Goal: Transaction & Acquisition: Download file/media

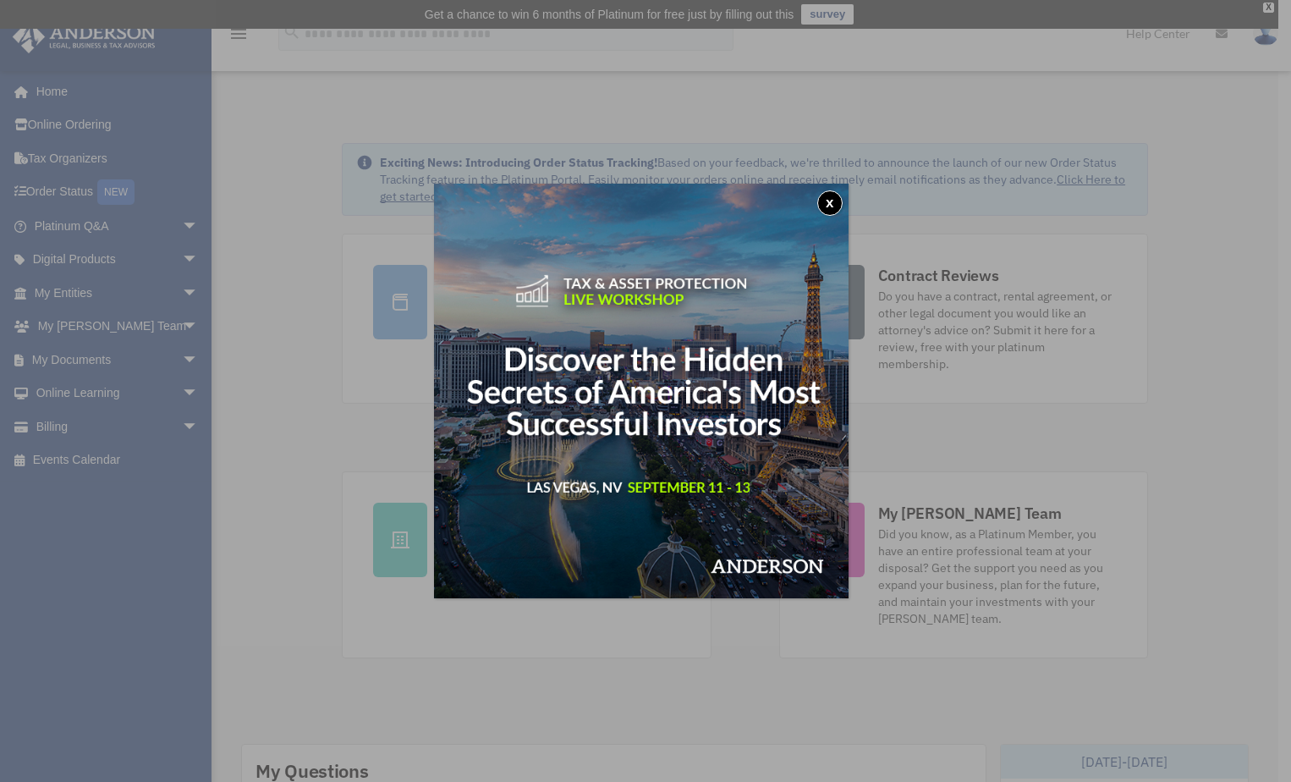
click at [832, 204] on button "x" at bounding box center [829, 202] width 25 height 25
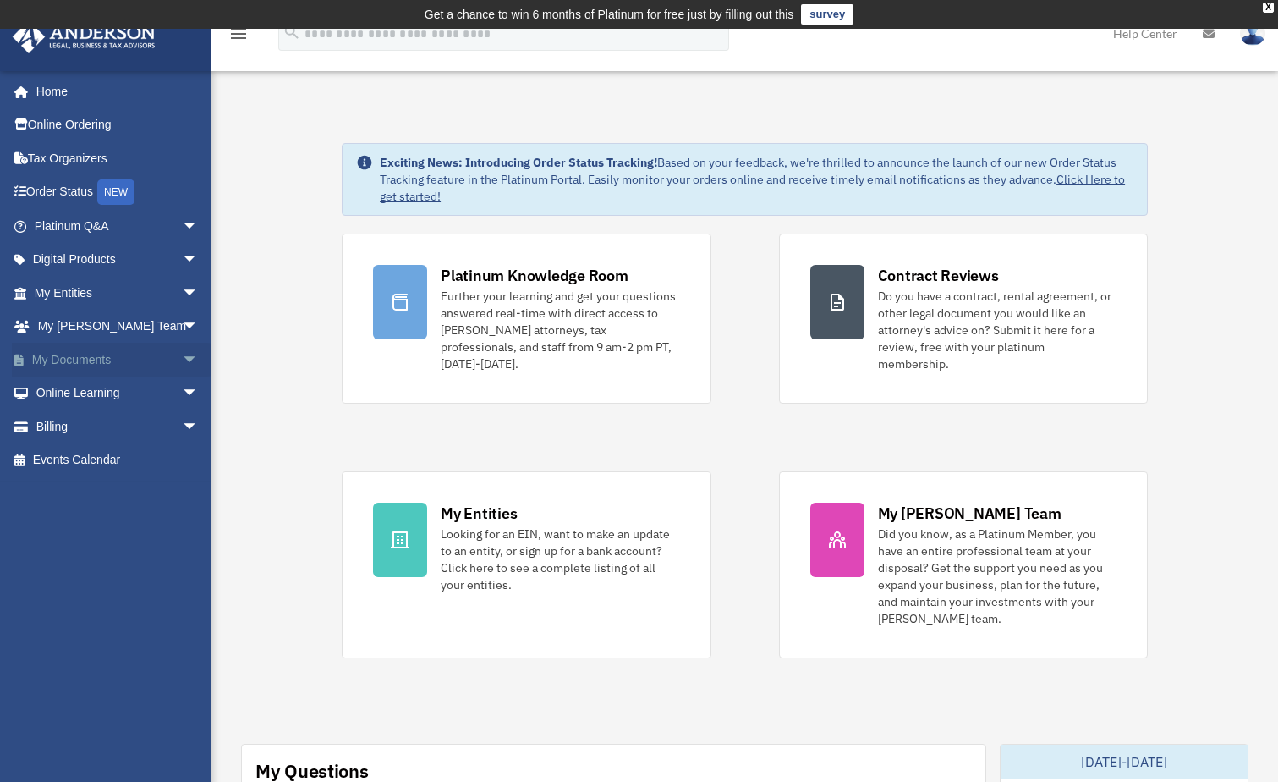
click at [182, 360] on span "arrow_drop_down" at bounding box center [199, 360] width 34 height 35
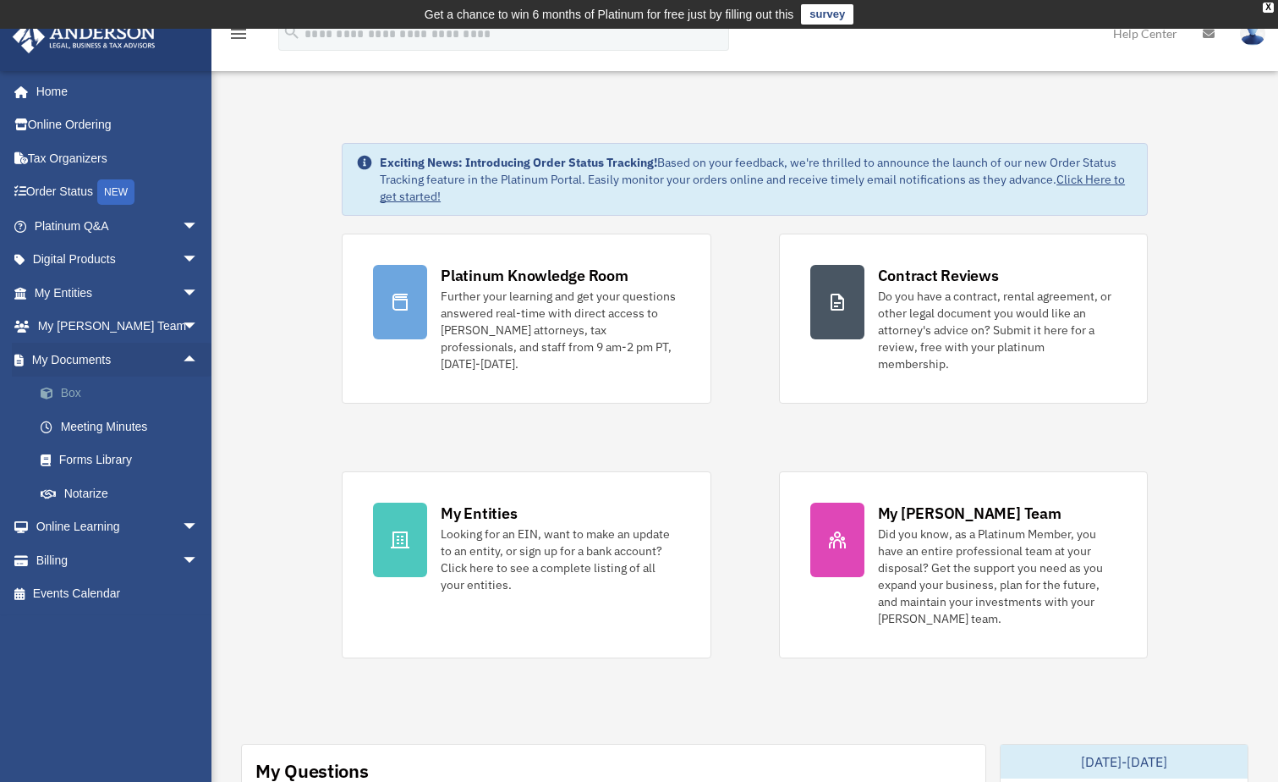
click at [80, 393] on link "Box" at bounding box center [124, 393] width 201 height 34
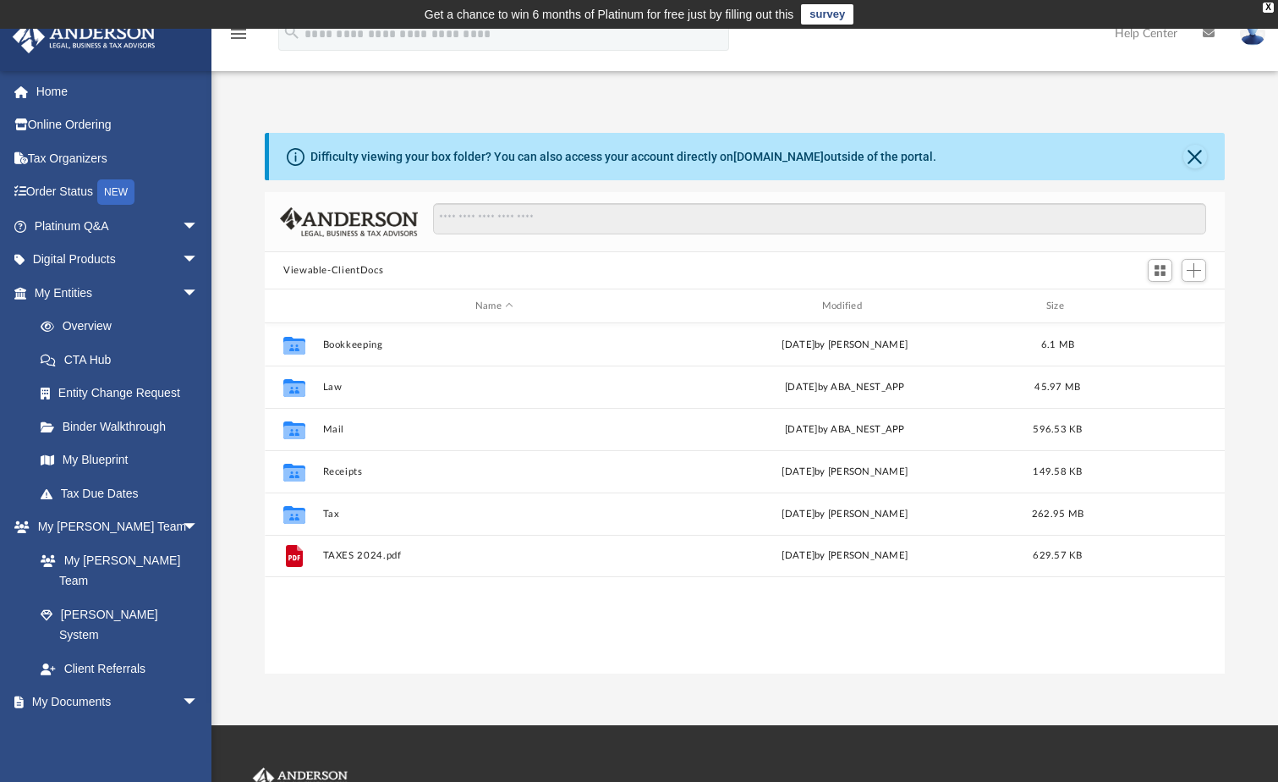
scroll to position [372, 948]
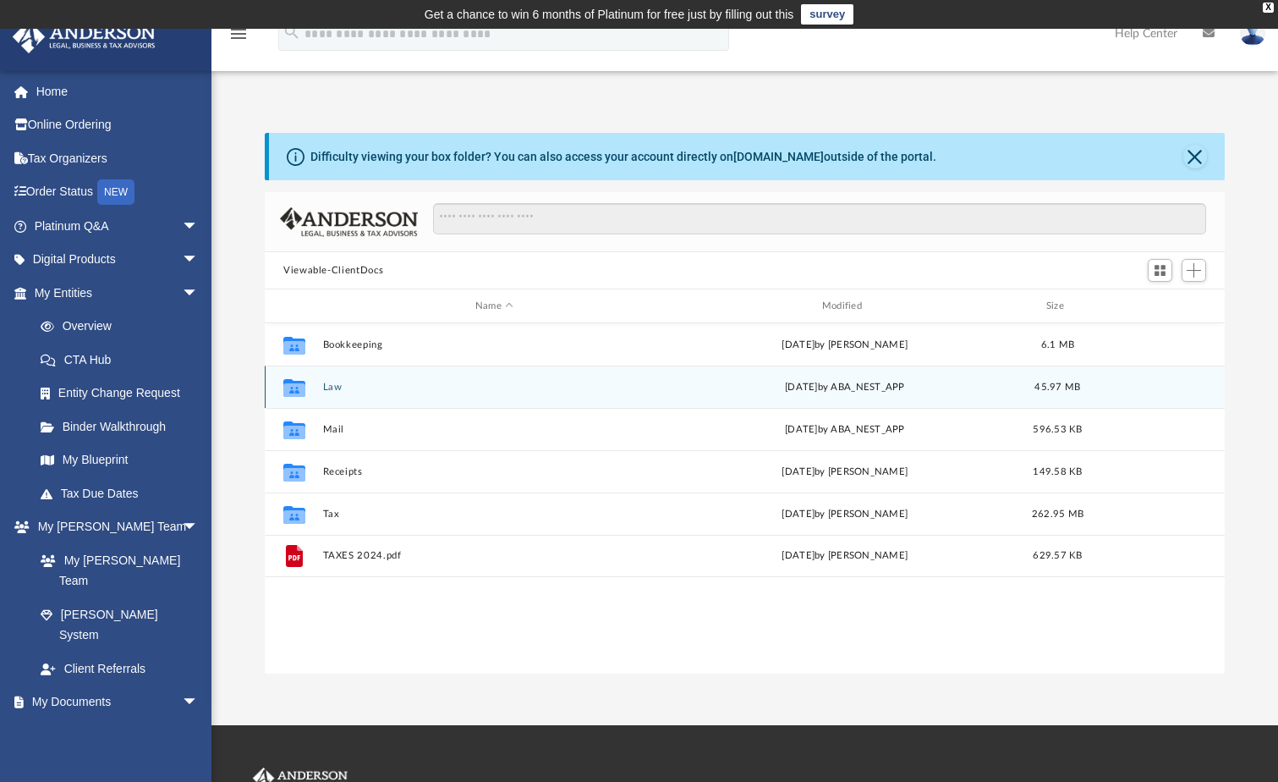
click at [328, 391] on button "Law" at bounding box center [494, 387] width 343 height 11
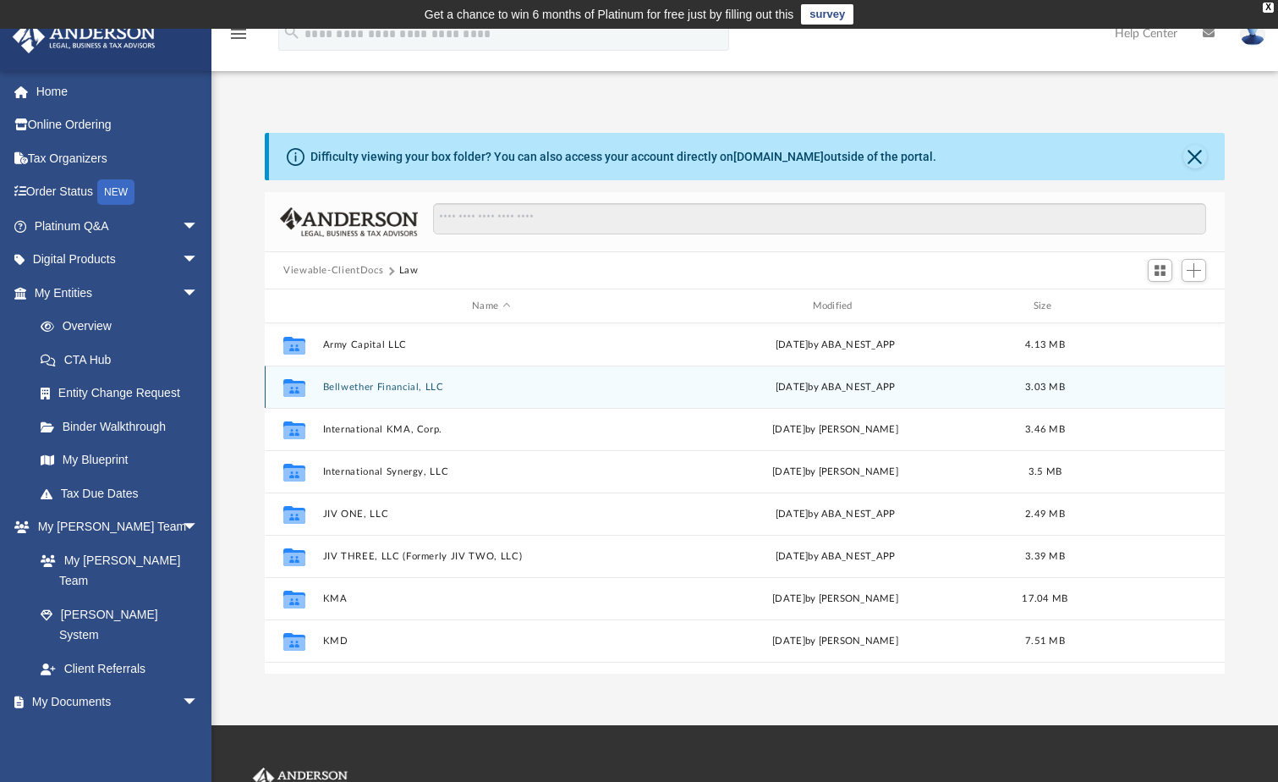
click at [330, 391] on button "Bellwether Financial, LLC" at bounding box center [491, 387] width 337 height 11
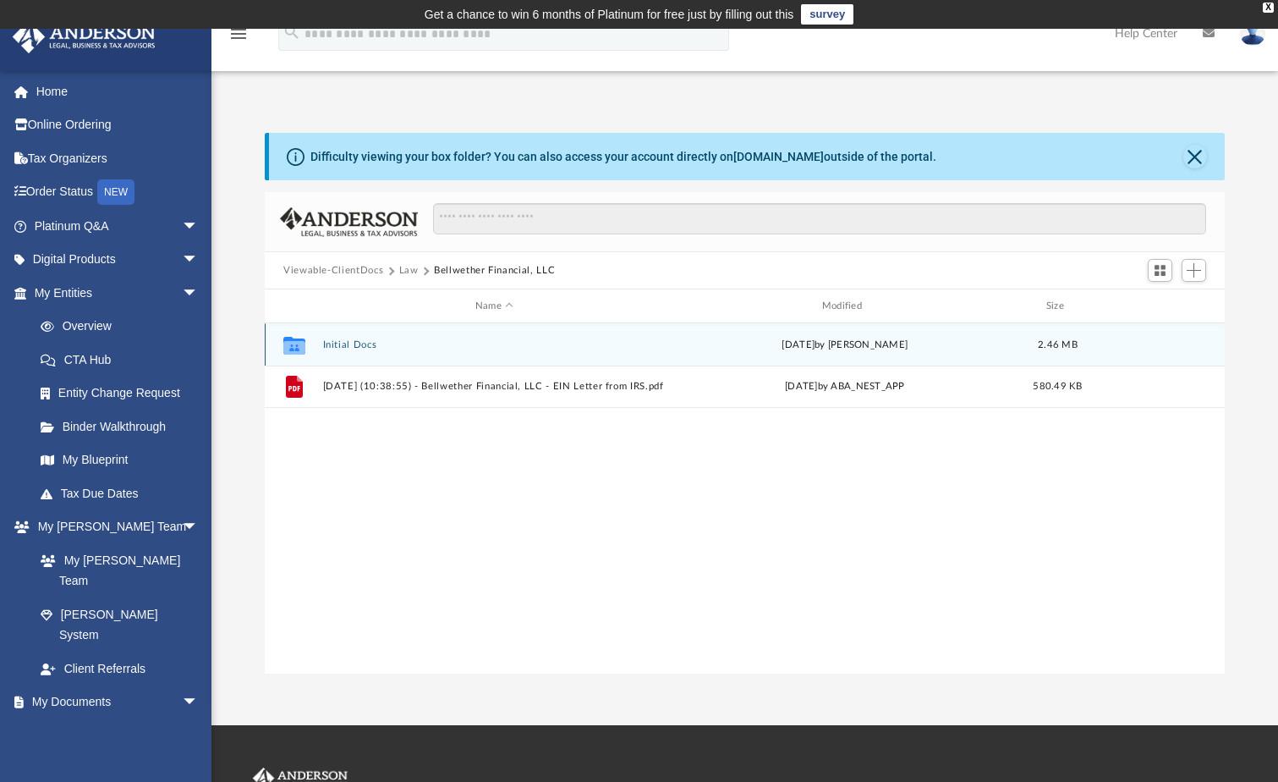
click at [344, 348] on button "Initial Docs" at bounding box center [494, 344] width 343 height 11
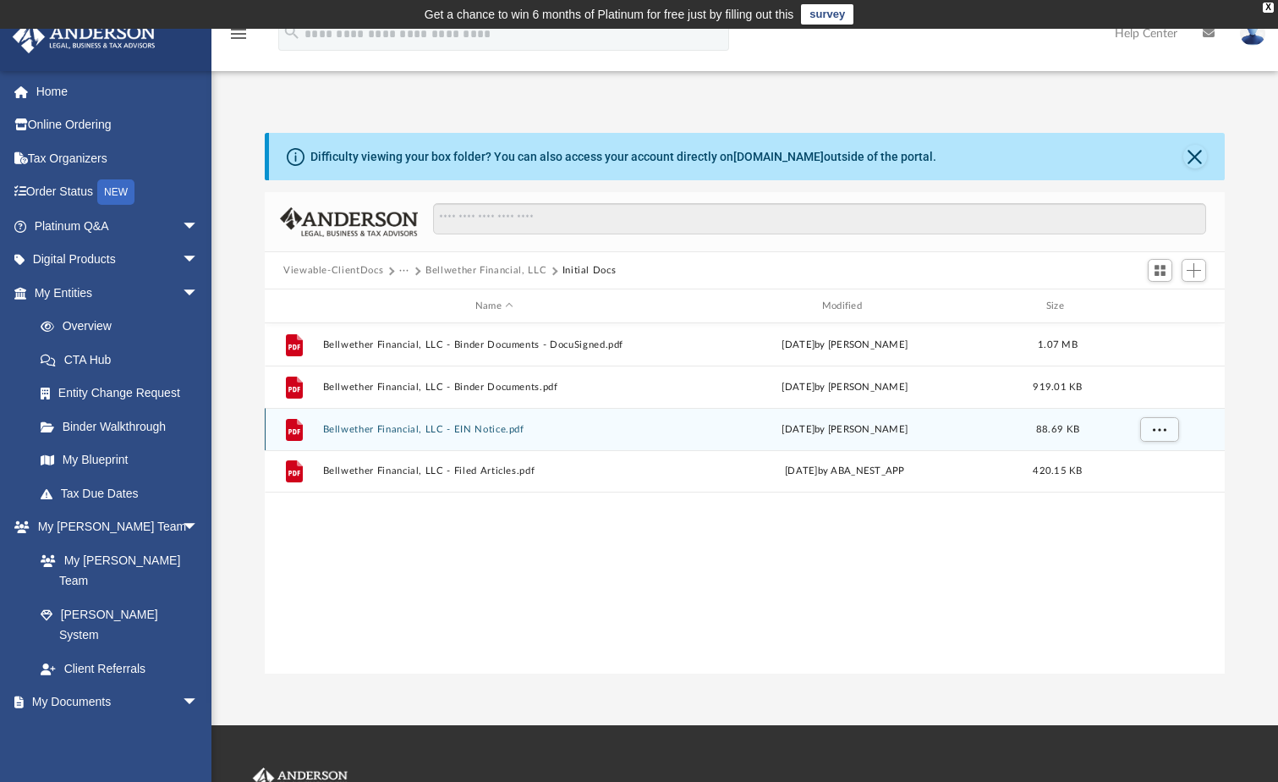
click at [464, 430] on button "Bellwether Financial, LLC - EIN Notice.pdf" at bounding box center [494, 429] width 343 height 11
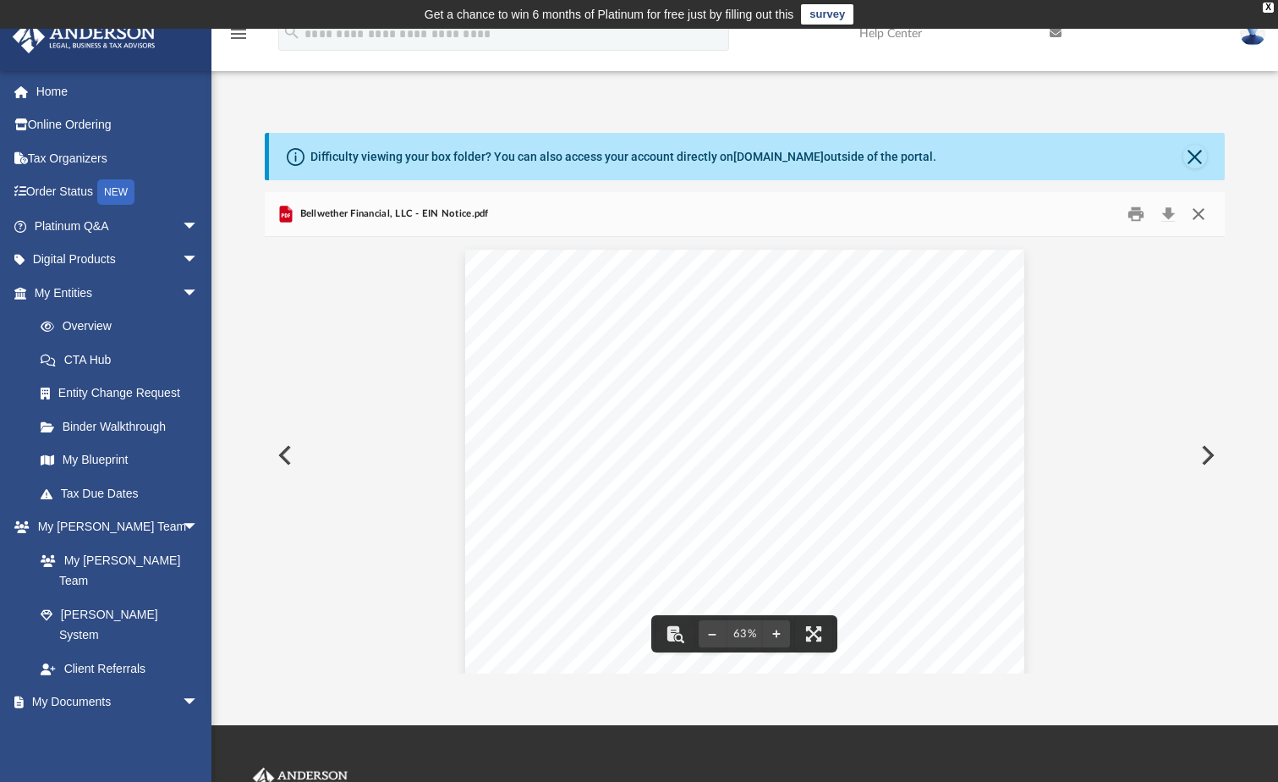
click at [1196, 211] on button "Close" at bounding box center [1199, 214] width 30 height 26
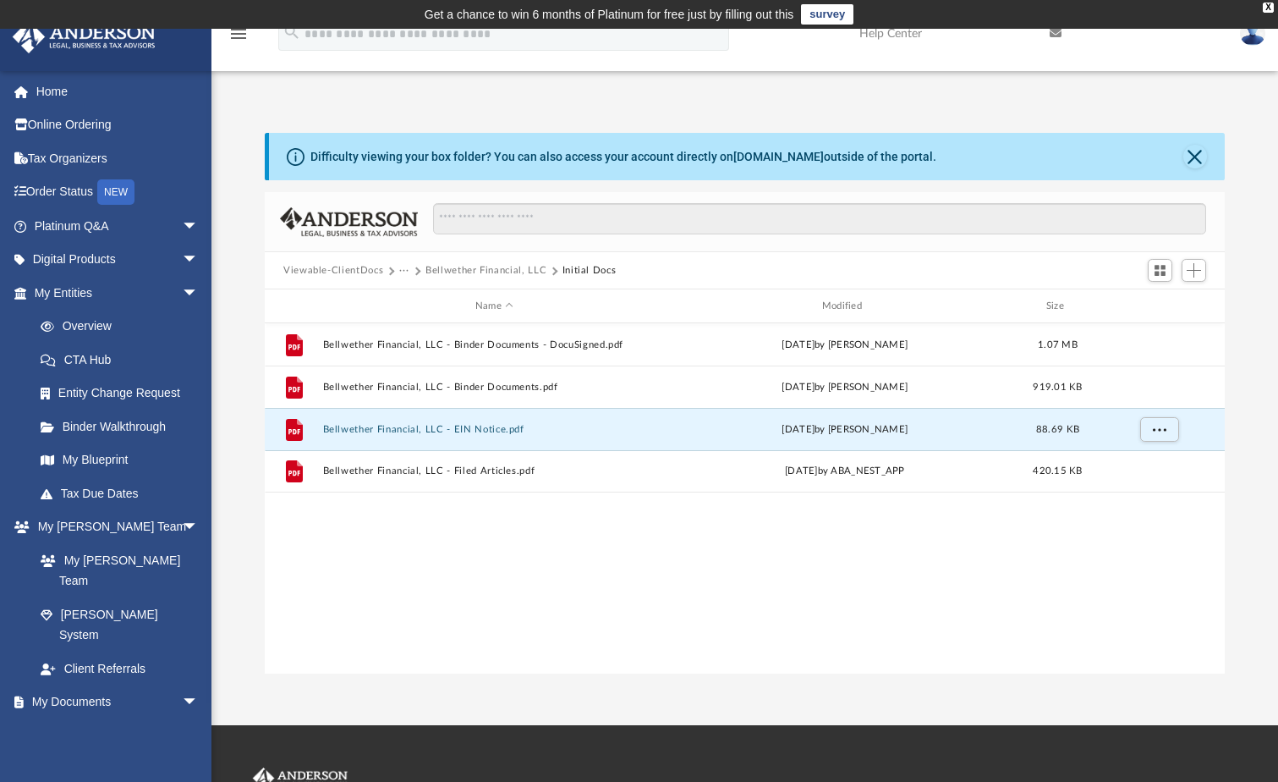
click at [507, 269] on button "Bellwether Financial, LLC" at bounding box center [486, 270] width 121 height 15
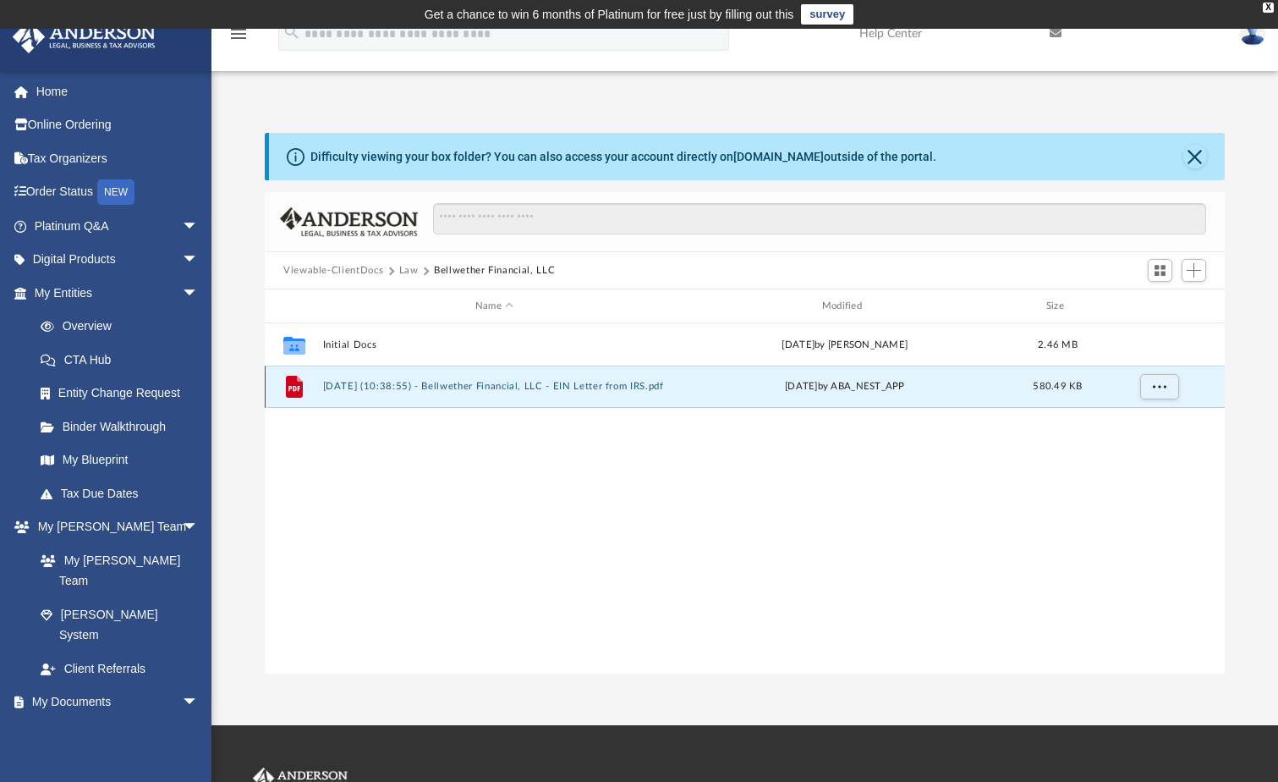
click at [464, 383] on button "2025.07.25 (10:38:55) - Bellwether Financial, LLC - EIN Letter from IRS.pdf" at bounding box center [494, 386] width 343 height 11
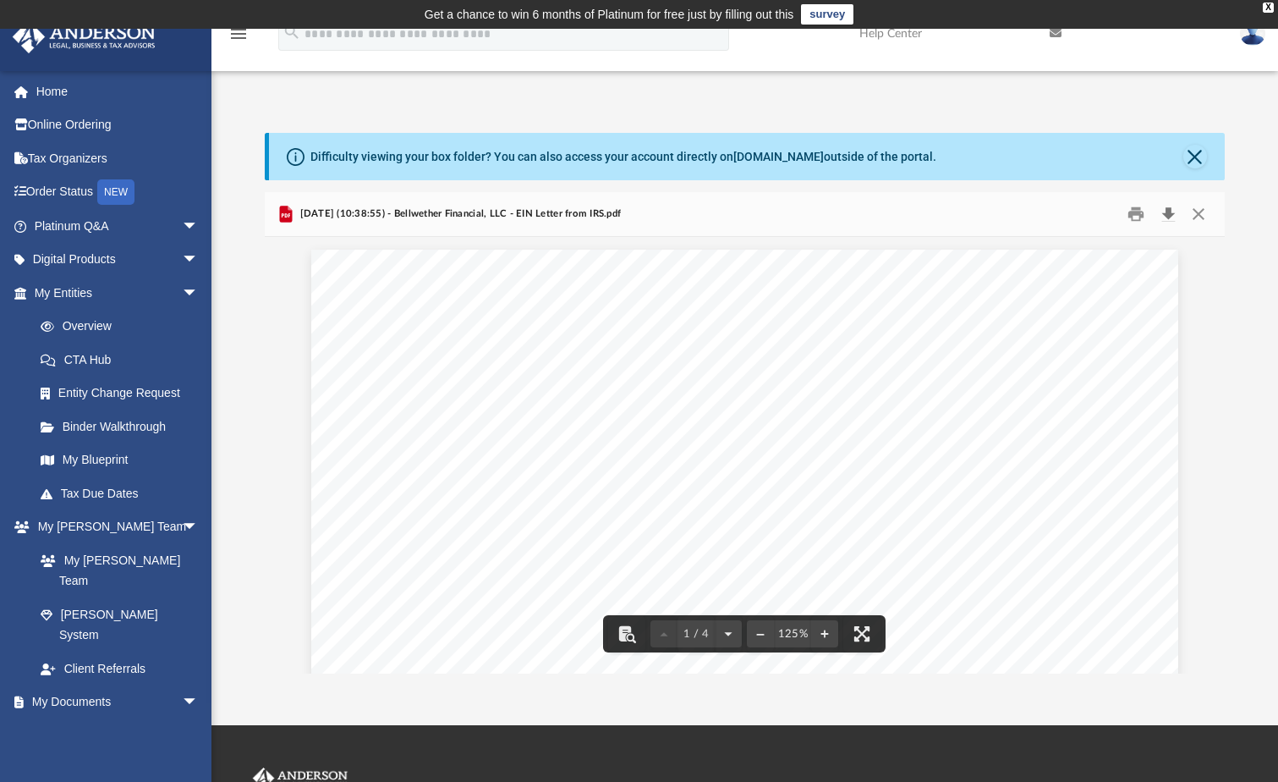
click at [1172, 211] on button "Download" at bounding box center [1168, 214] width 30 height 26
